Goal: Information Seeking & Learning: Learn about a topic

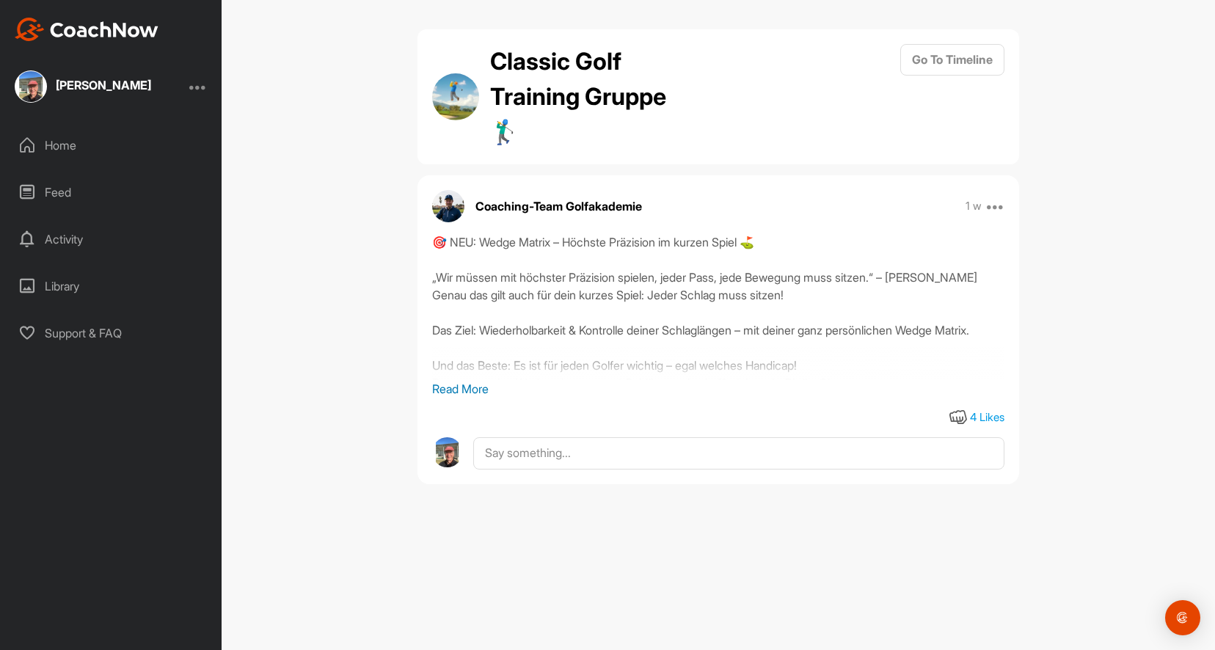
click at [479, 391] on p "Read More" at bounding box center [718, 389] width 572 height 18
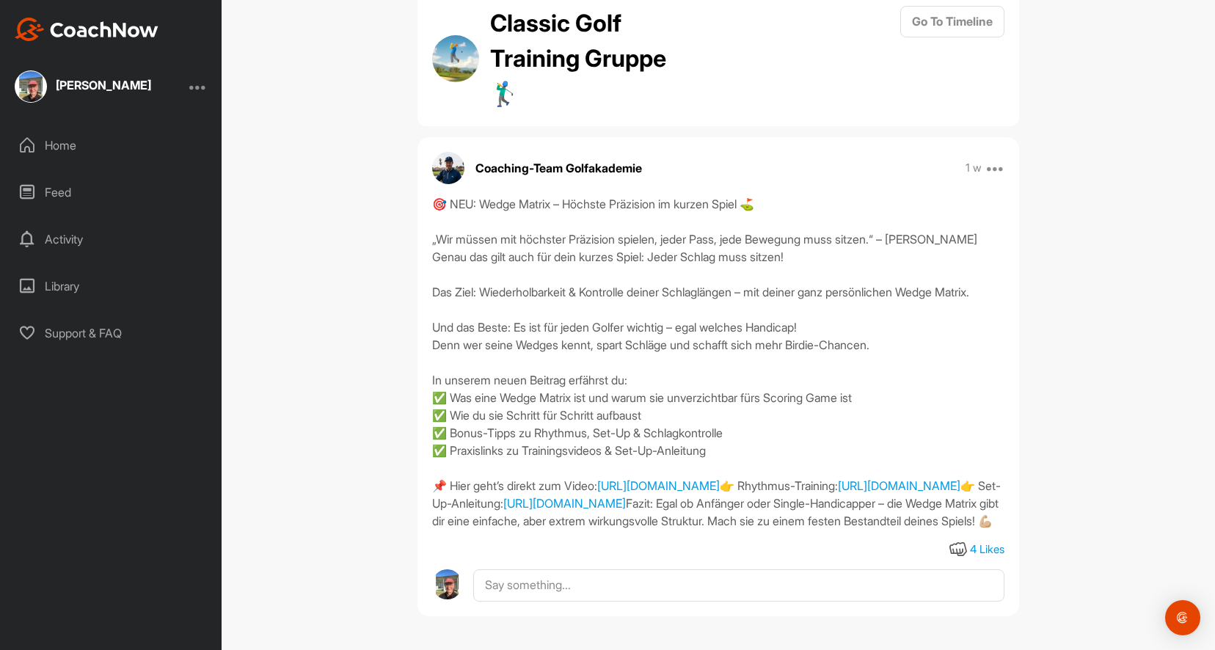
scroll to position [161, 0]
click at [626, 496] on link "[URL][DOMAIN_NAME]" at bounding box center [564, 503] width 123 height 15
click at [68, 151] on div "Home" at bounding box center [111, 145] width 207 height 37
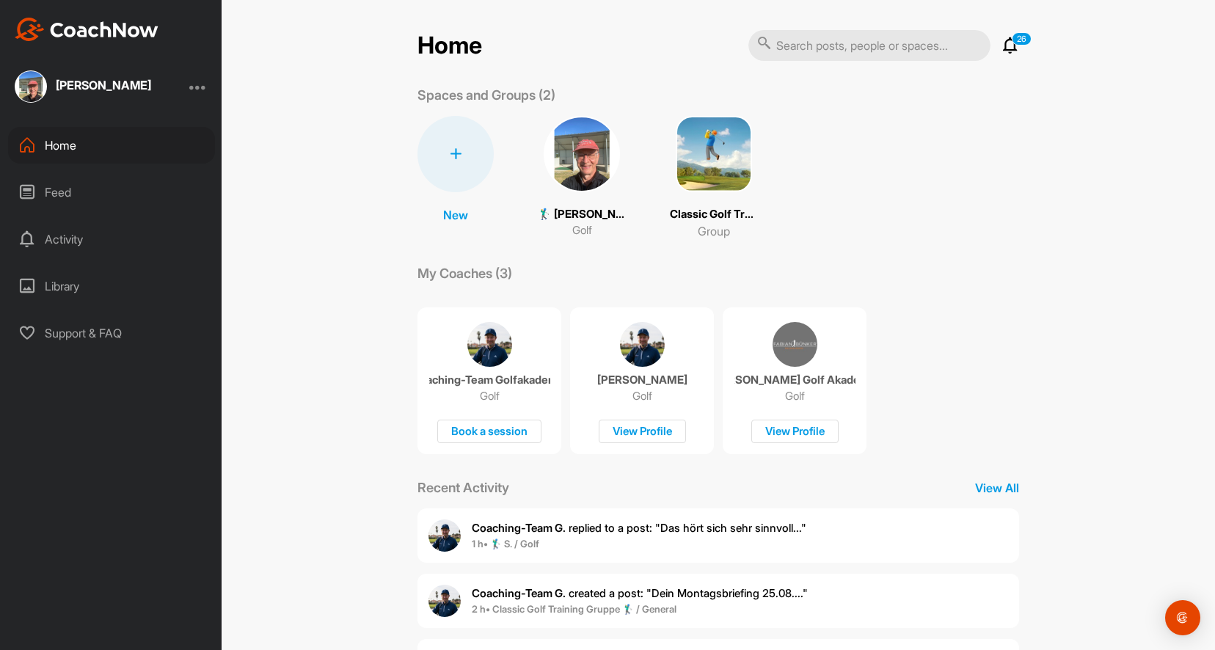
click at [702, 226] on p "Group" at bounding box center [714, 231] width 32 height 18
click at [575, 160] on img at bounding box center [582, 154] width 76 height 76
